Goal: Transaction & Acquisition: Book appointment/travel/reservation

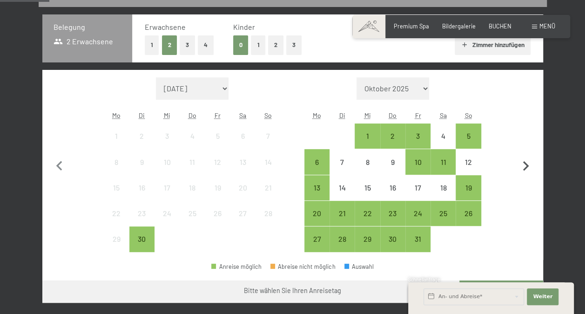
click at [525, 165] on icon "button" at bounding box center [526, 166] width 20 height 20
select select "[DATE]"
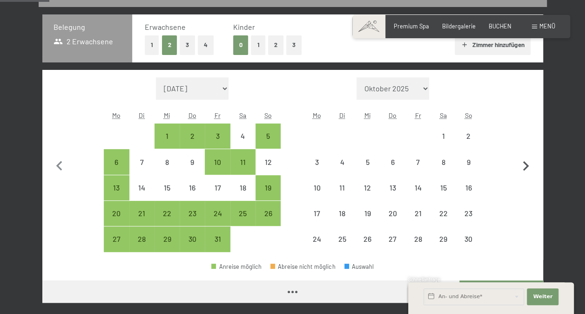
click at [525, 165] on icon "button" at bounding box center [526, 166] width 20 height 20
select select "[DATE]"
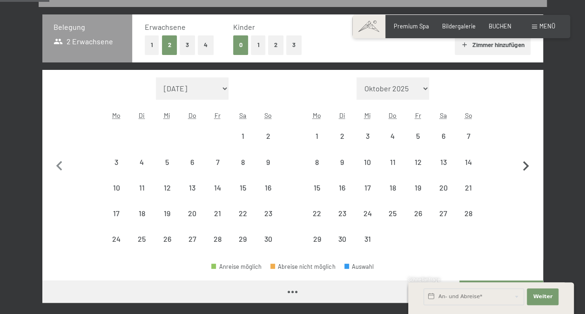
select select "[DATE]"
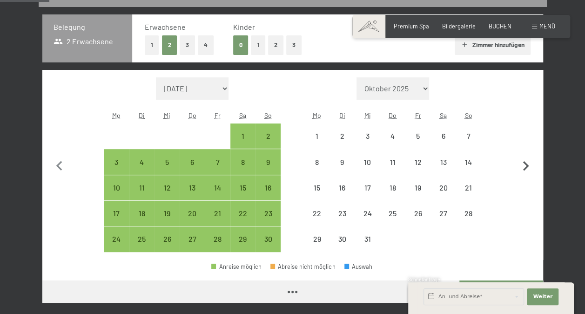
select select "[DATE]"
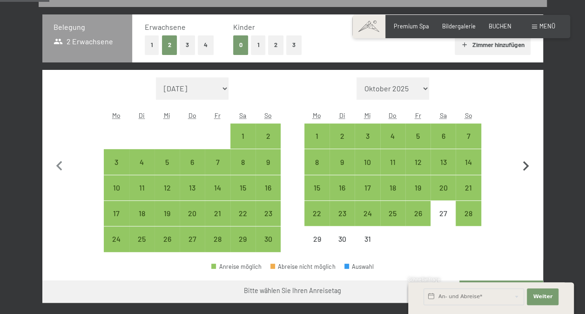
click at [525, 165] on icon "button" at bounding box center [526, 166] width 20 height 20
select select "[DATE]"
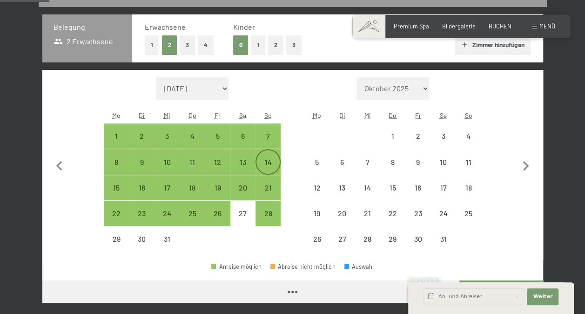
select select "[DATE]"
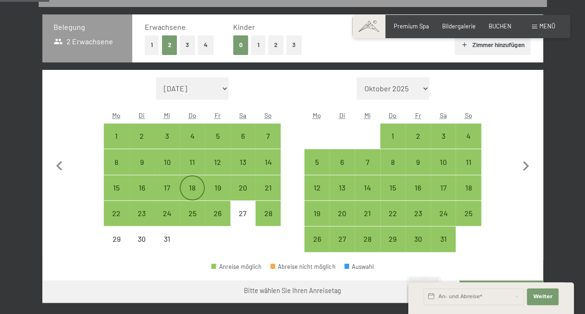
click at [195, 188] on div "18" at bounding box center [192, 195] width 23 height 23
select select "[DATE]"
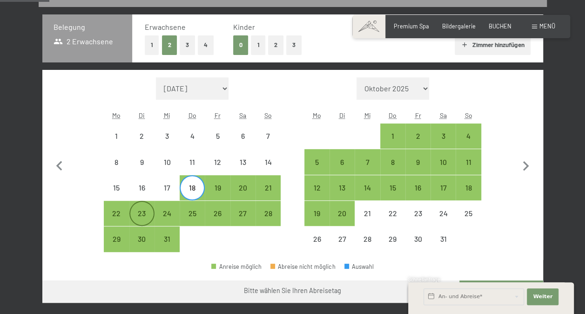
click at [141, 213] on div "23" at bounding box center [141, 220] width 23 height 23
select select "[DATE]"
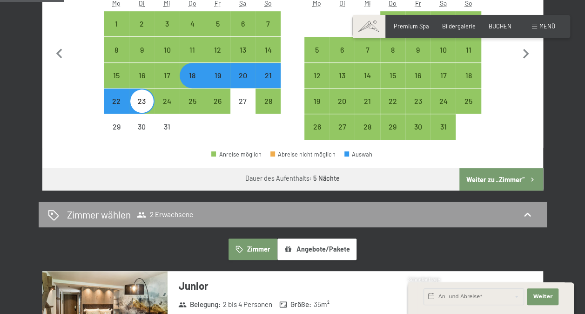
scroll to position [308, 0]
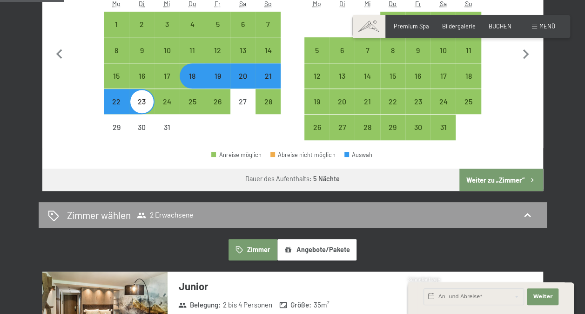
click at [320, 249] on button "Angebote/Pakete" at bounding box center [316, 249] width 79 height 21
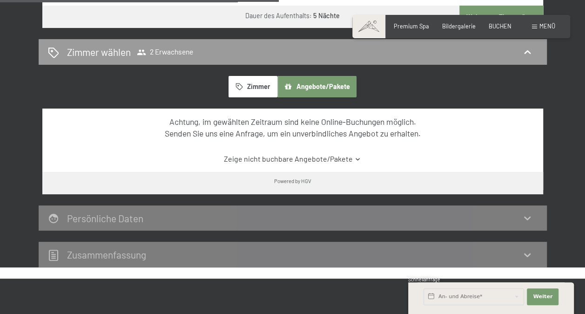
scroll to position [471, 0]
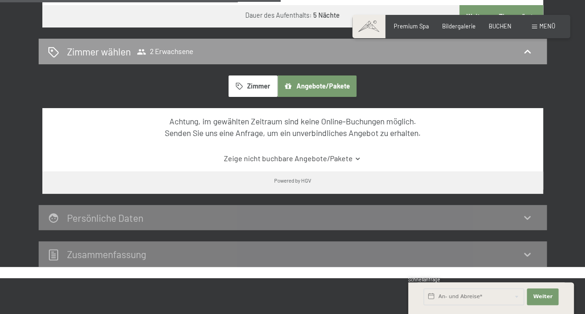
click at [356, 156] on icon at bounding box center [357, 158] width 7 height 7
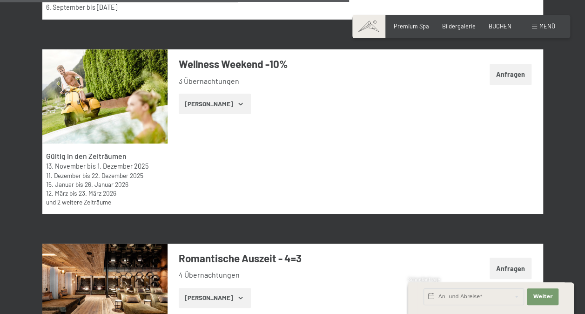
scroll to position [2240, 0]
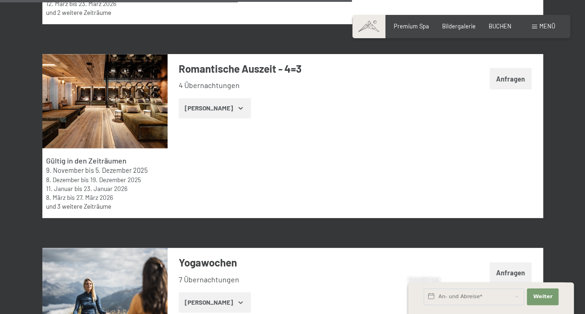
click at [212, 110] on button "[PERSON_NAME]" at bounding box center [215, 108] width 72 height 20
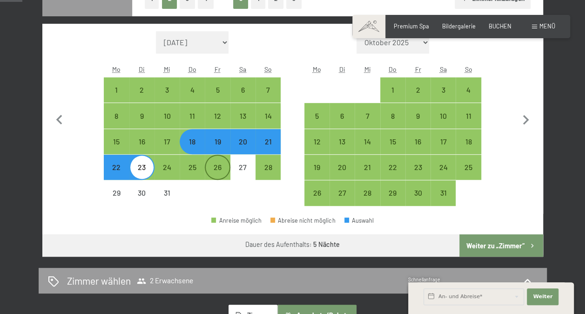
scroll to position [236, 0]
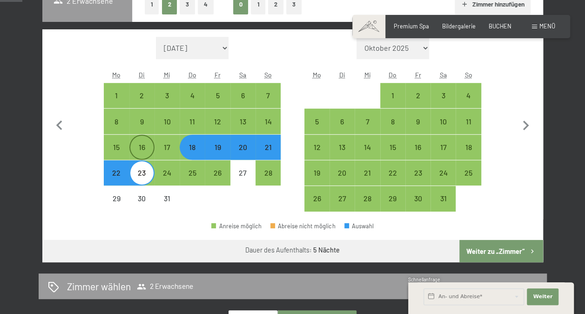
click at [147, 147] on div "16" at bounding box center [141, 154] width 23 height 23
select select "[DATE]"
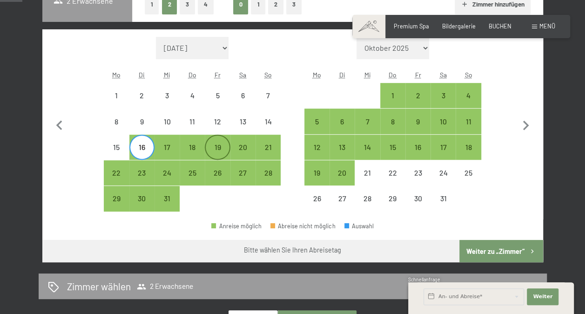
click at [224, 146] on div "19" at bounding box center [217, 154] width 23 height 23
select select "[DATE]"
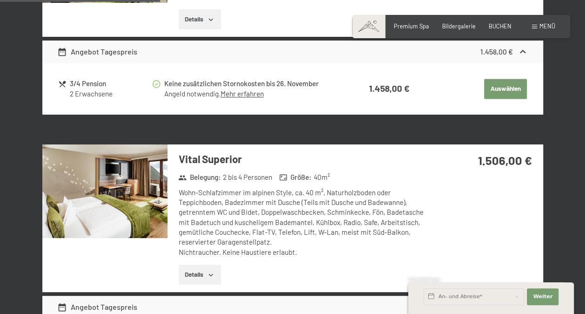
scroll to position [636, 0]
